Goal: Information Seeking & Learning: Learn about a topic

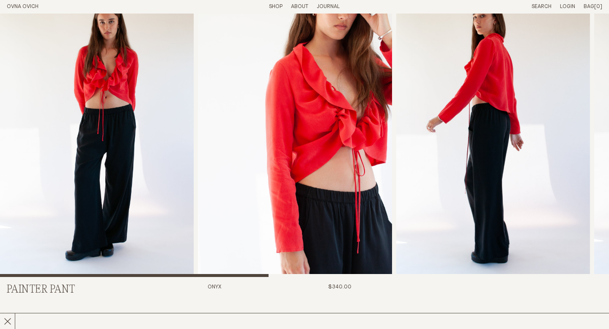
scroll to position [11, 0]
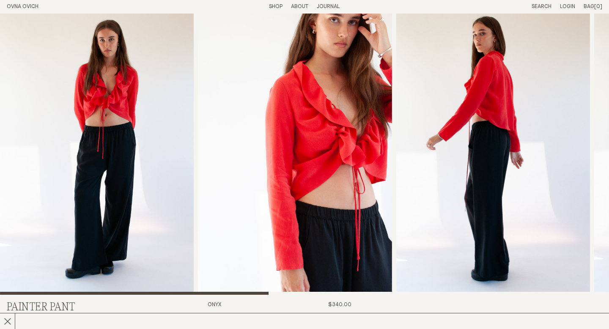
click at [154, 169] on img "1 / 7" at bounding box center [97, 149] width 194 height 292
click at [491, 207] on img "3 / 7" at bounding box center [493, 149] width 194 height 292
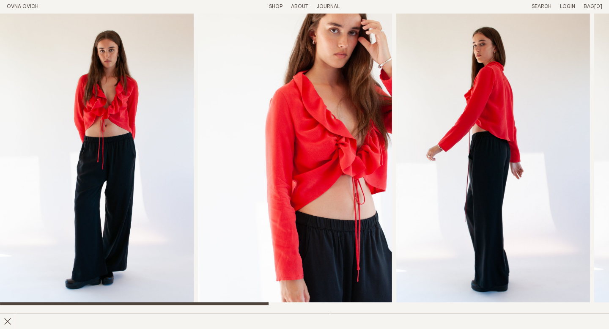
click at [274, 8] on link "Shop" at bounding box center [276, 6] width 14 height 5
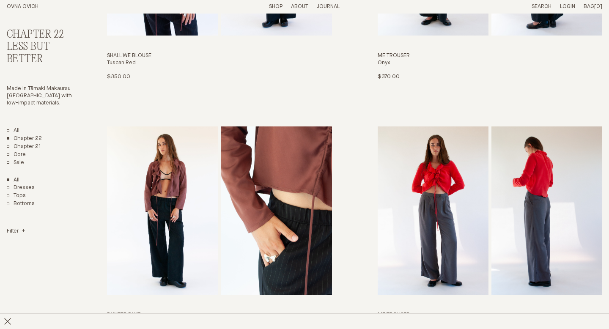
scroll to position [1532, 0]
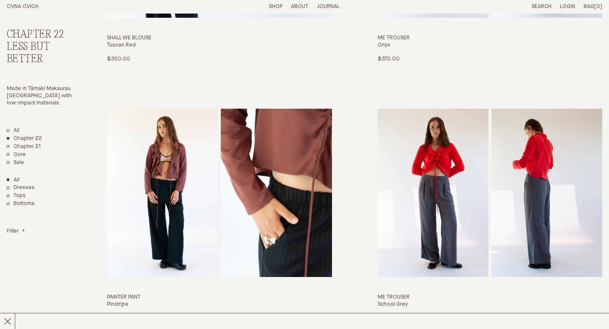
click at [430, 183] on img "Me Trouser" at bounding box center [433, 193] width 111 height 169
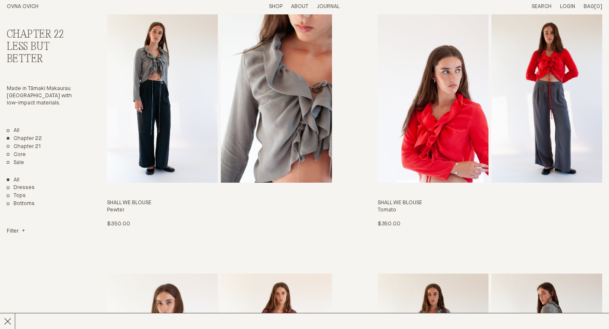
scroll to position [1057, 0]
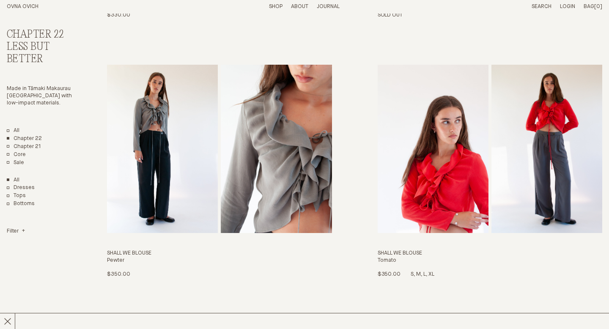
click at [420, 145] on img "Shall We Blouse" at bounding box center [433, 149] width 111 height 169
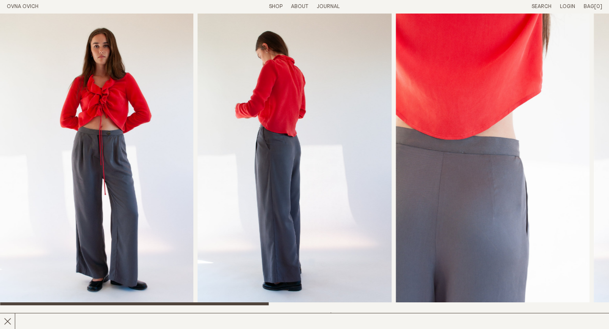
click at [88, 218] on img "1 / 7" at bounding box center [97, 160] width 194 height 292
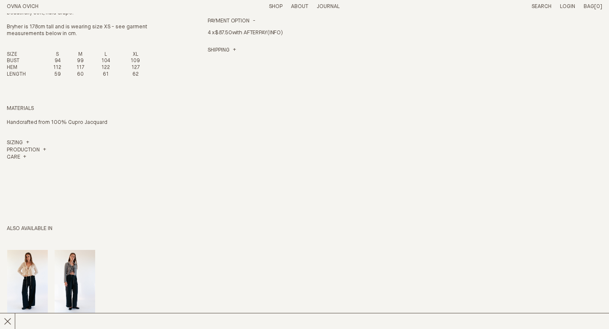
scroll to position [462, 0]
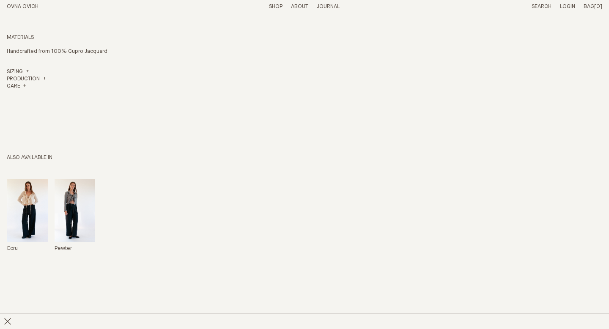
click at [38, 214] on img "Shall We Blouse" at bounding box center [27, 210] width 41 height 63
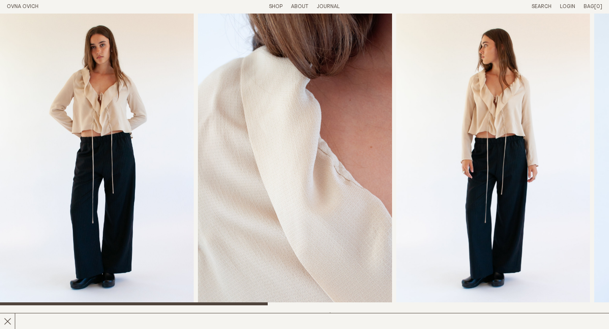
click at [111, 137] on img "1 / 8" at bounding box center [97, 160] width 194 height 292
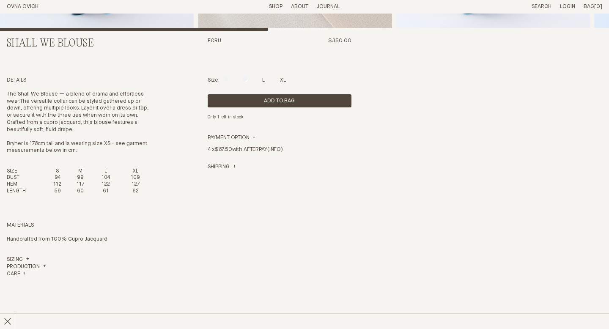
scroll to position [461, 0]
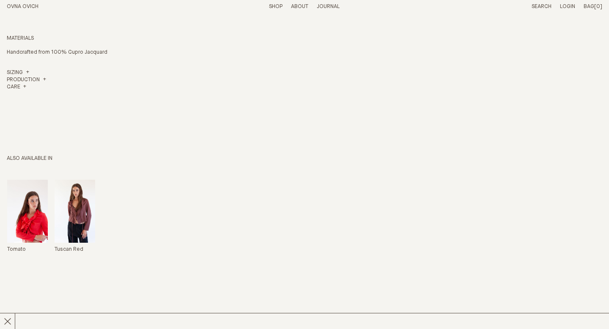
click at [52, 213] on div "Tomato Tuscan Red" at bounding box center [179, 216] width 345 height 74
click at [29, 215] on img "Shall We Blouse" at bounding box center [27, 211] width 41 height 63
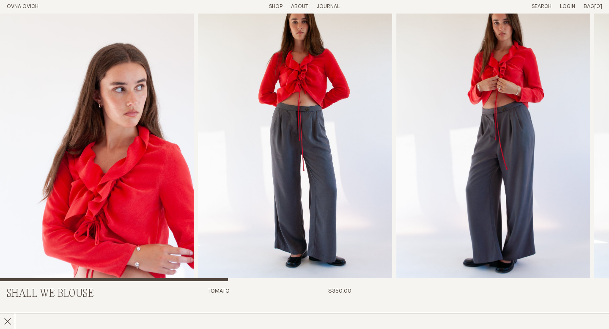
scroll to position [25, 0]
